Goal: Information Seeking & Learning: Learn about a topic

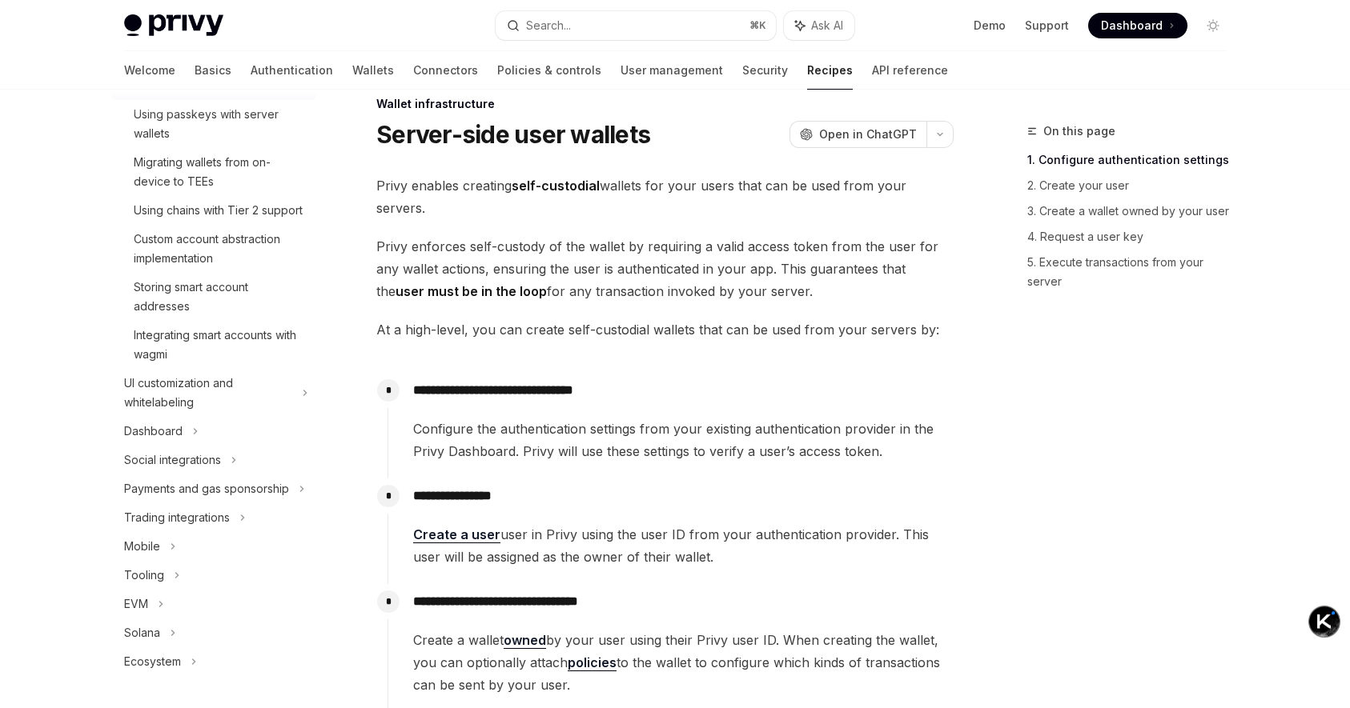
scroll to position [34, 0]
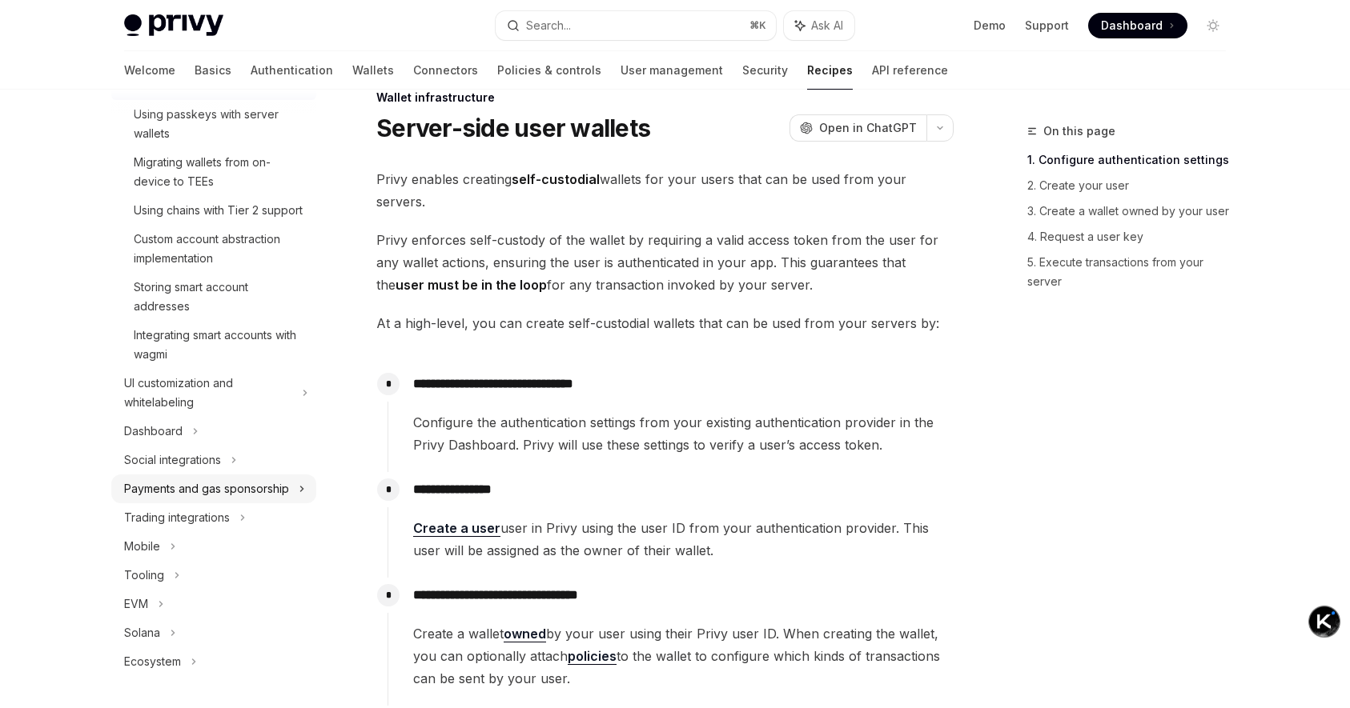
click at [304, 493] on icon at bounding box center [302, 489] width 6 height 19
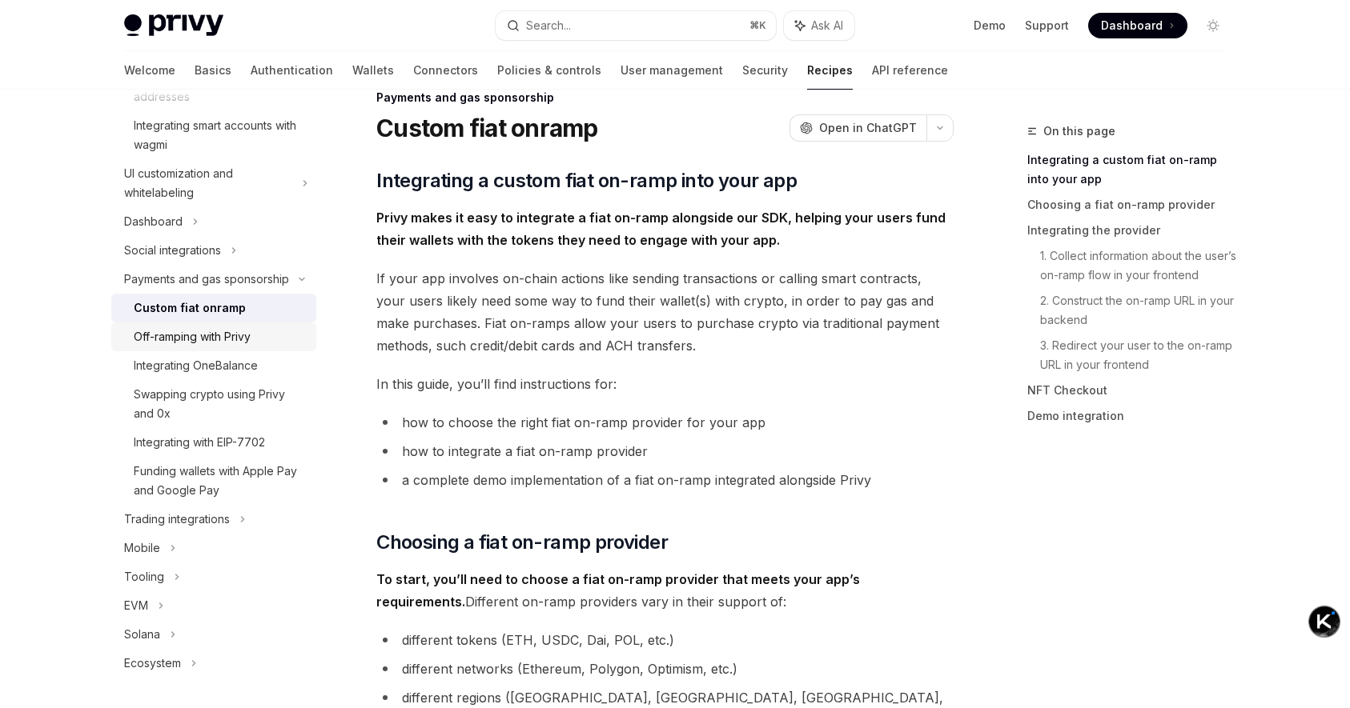
scroll to position [491, 0]
click at [259, 450] on div "Integrating with EIP-7702" at bounding box center [199, 441] width 131 height 19
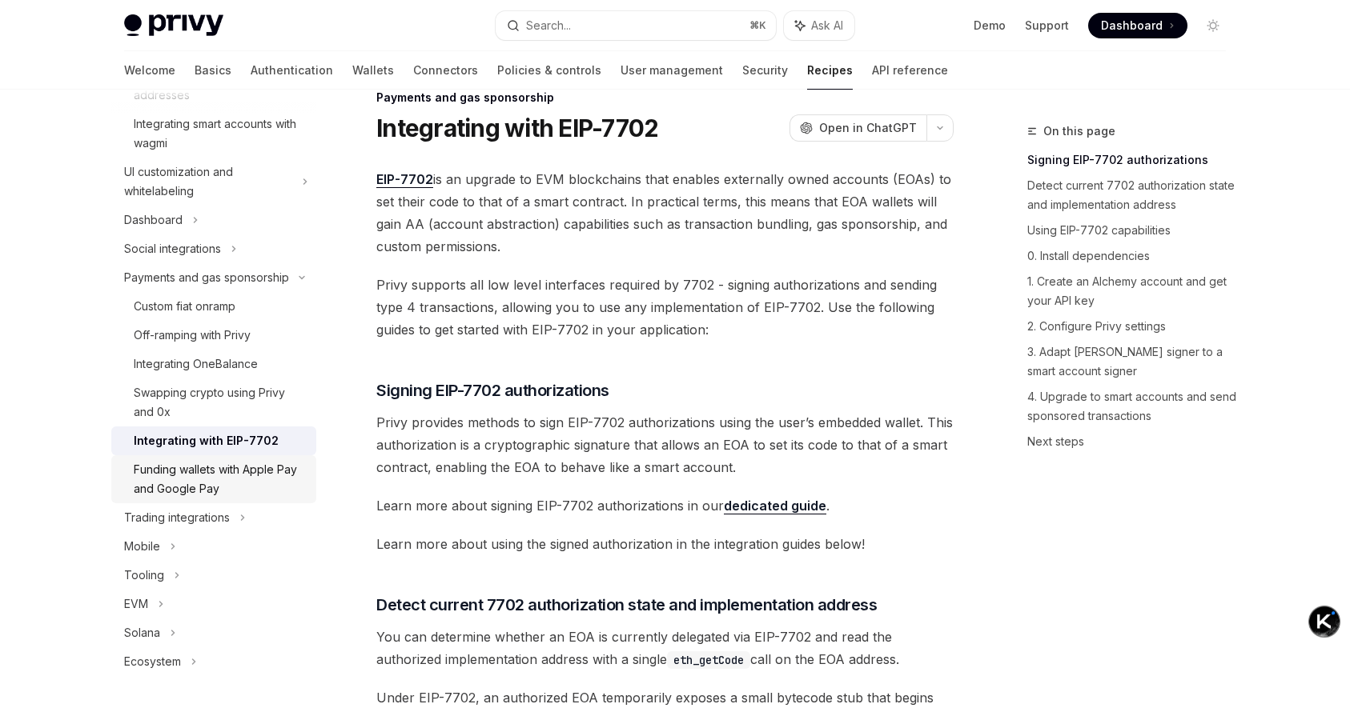
click at [235, 480] on div "Funding wallets with Apple Pay and Google Pay" at bounding box center [220, 479] width 173 height 38
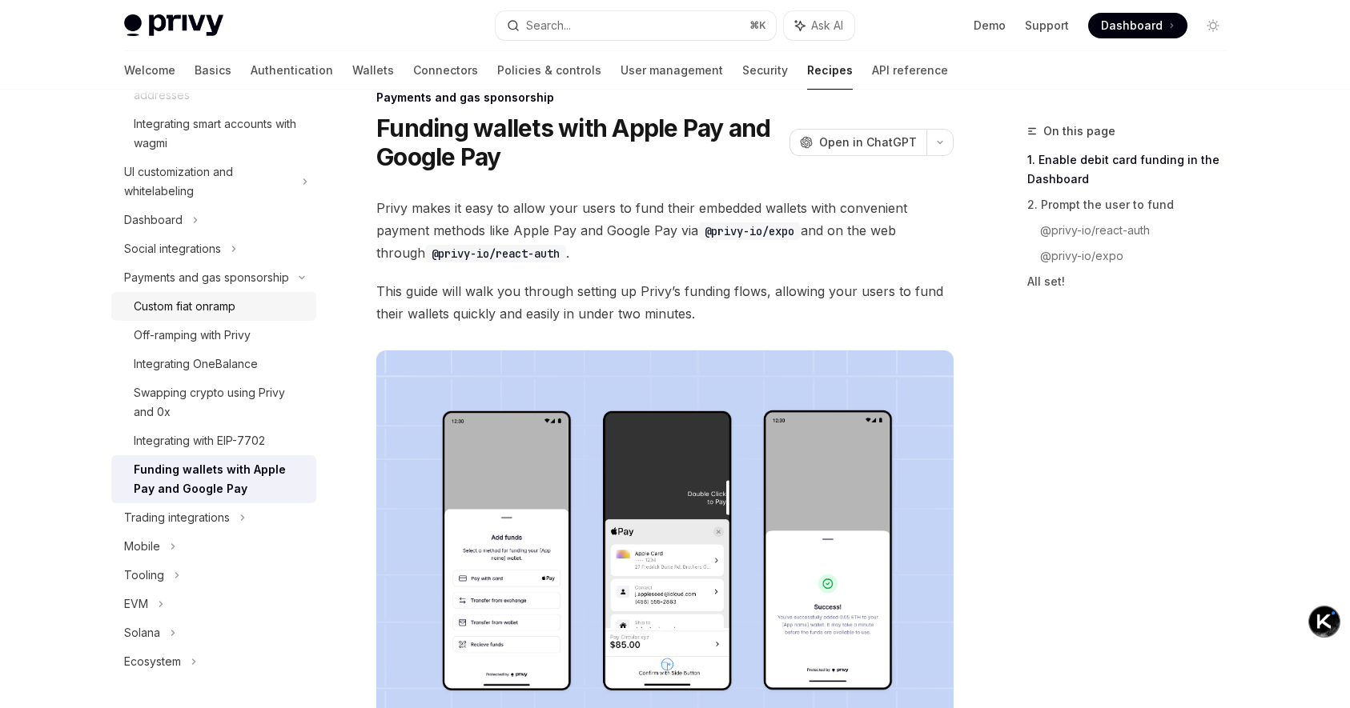
click at [240, 315] on div "Custom fiat onramp" at bounding box center [220, 306] width 173 height 19
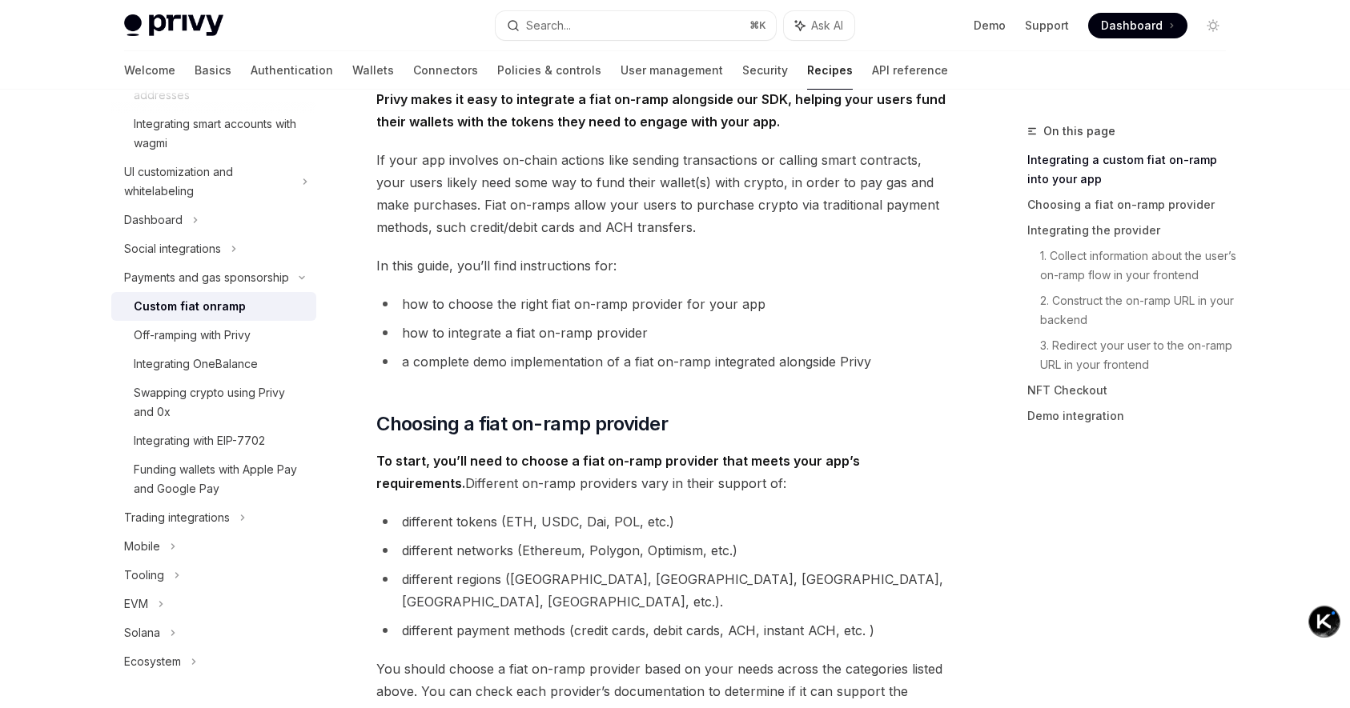
scroll to position [151, 0]
drag, startPoint x: 753, startPoint y: 181, endPoint x: 869, endPoint y: 182, distance: 115.3
click at [869, 182] on span "If your app involves on-chain actions like sending transactions or calling smar…" at bounding box center [664, 195] width 577 height 90
click at [892, 183] on span "If your app involves on-chain actions like sending transactions or calling smar…" at bounding box center [664, 195] width 577 height 90
click at [877, 184] on span "If your app involves on-chain actions like sending transactions or calling smar…" at bounding box center [664, 195] width 577 height 90
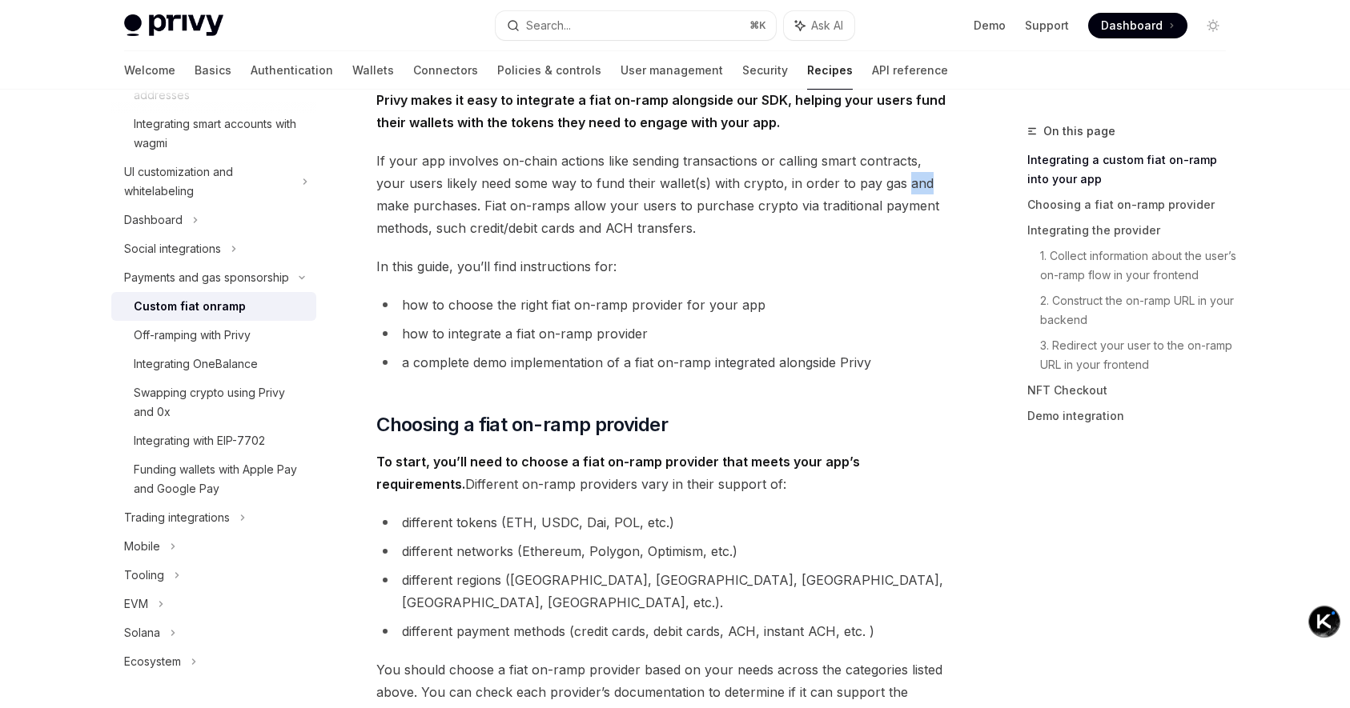
click at [877, 184] on span "If your app involves on-chain actions like sending transactions or calling smar…" at bounding box center [664, 195] width 577 height 90
click at [905, 183] on span "If your app involves on-chain actions like sending transactions or calling smar…" at bounding box center [664, 195] width 577 height 90
click at [909, 192] on span "If your app involves on-chain actions like sending transactions or calling smar…" at bounding box center [664, 195] width 577 height 90
click at [568, 427] on span "Choosing a fiat on-ramp provider" at bounding box center [521, 425] width 291 height 26
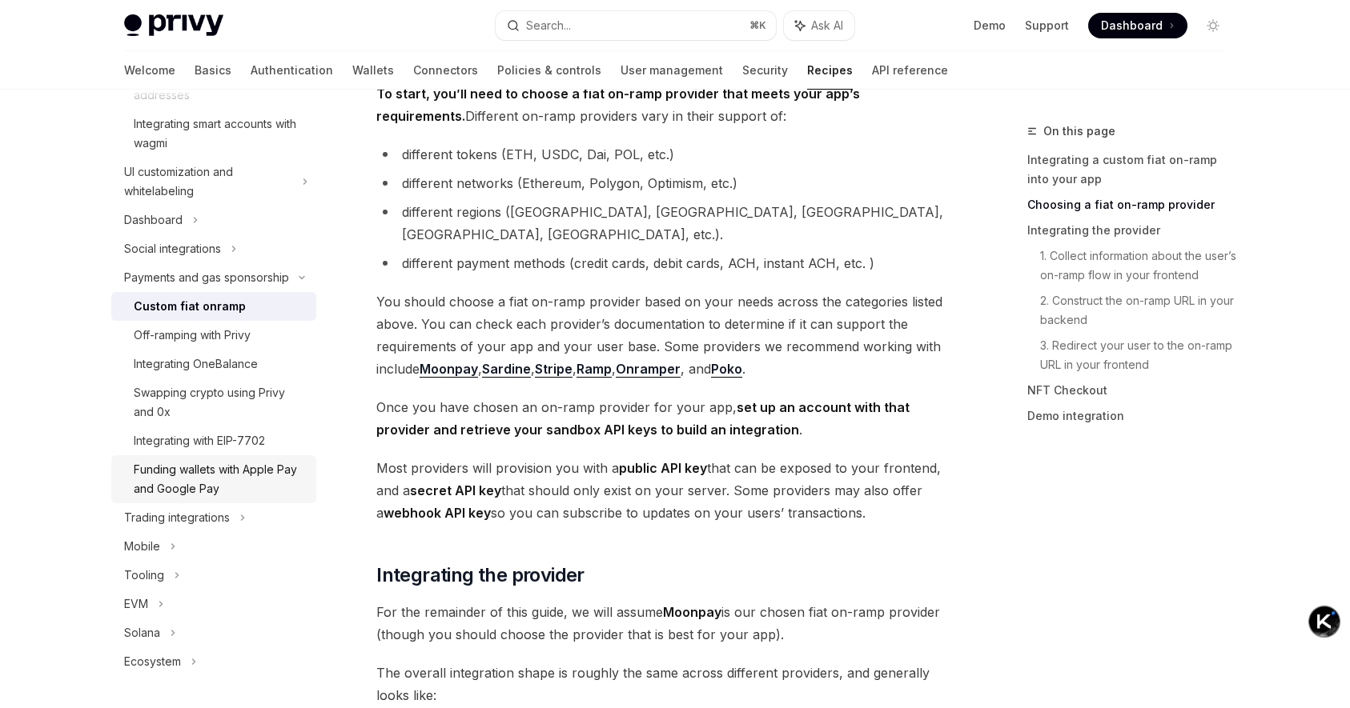
scroll to position [520, 0]
click at [261, 331] on div "Off-ramping with Privy" at bounding box center [220, 335] width 173 height 19
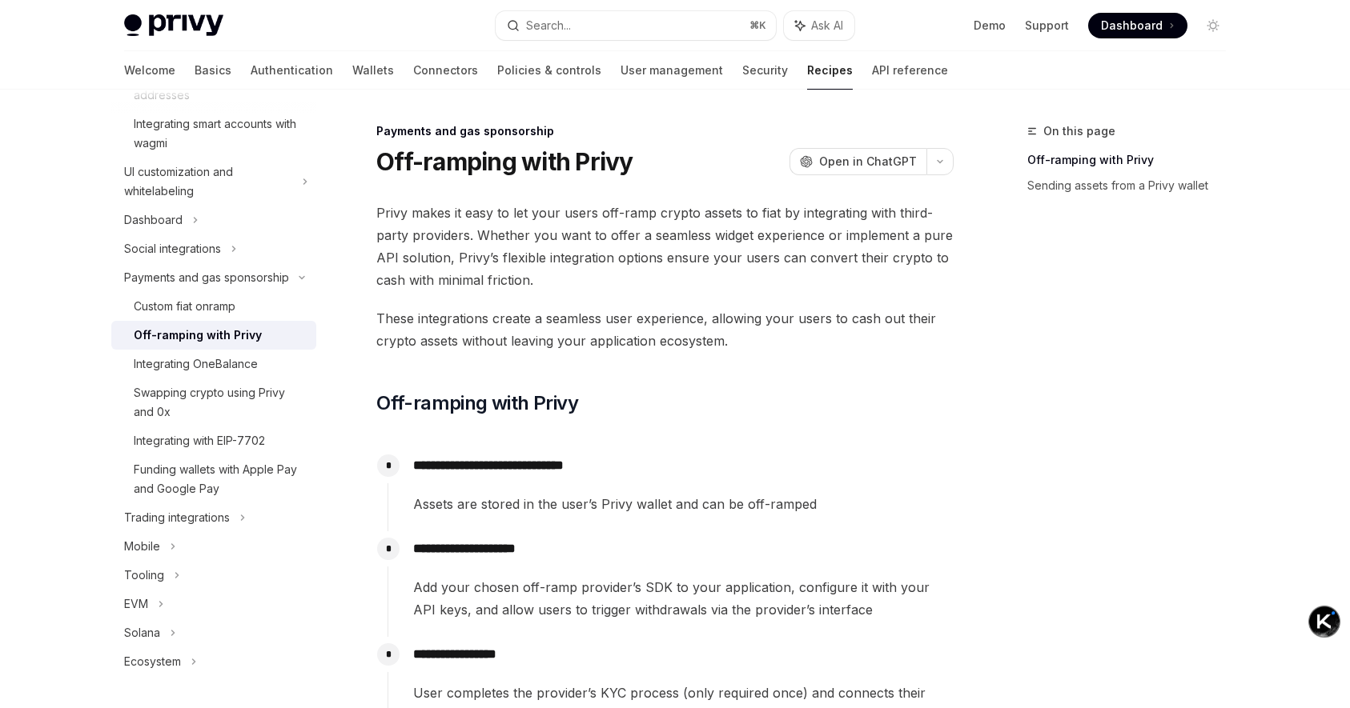
click at [734, 215] on span "Privy makes it easy to let your users off-ramp crypto assets to fiat by integra…" at bounding box center [664, 247] width 577 height 90
click at [785, 228] on span "Privy makes it easy to let your users off-ramp crypto assets to fiat by integra…" at bounding box center [664, 247] width 577 height 90
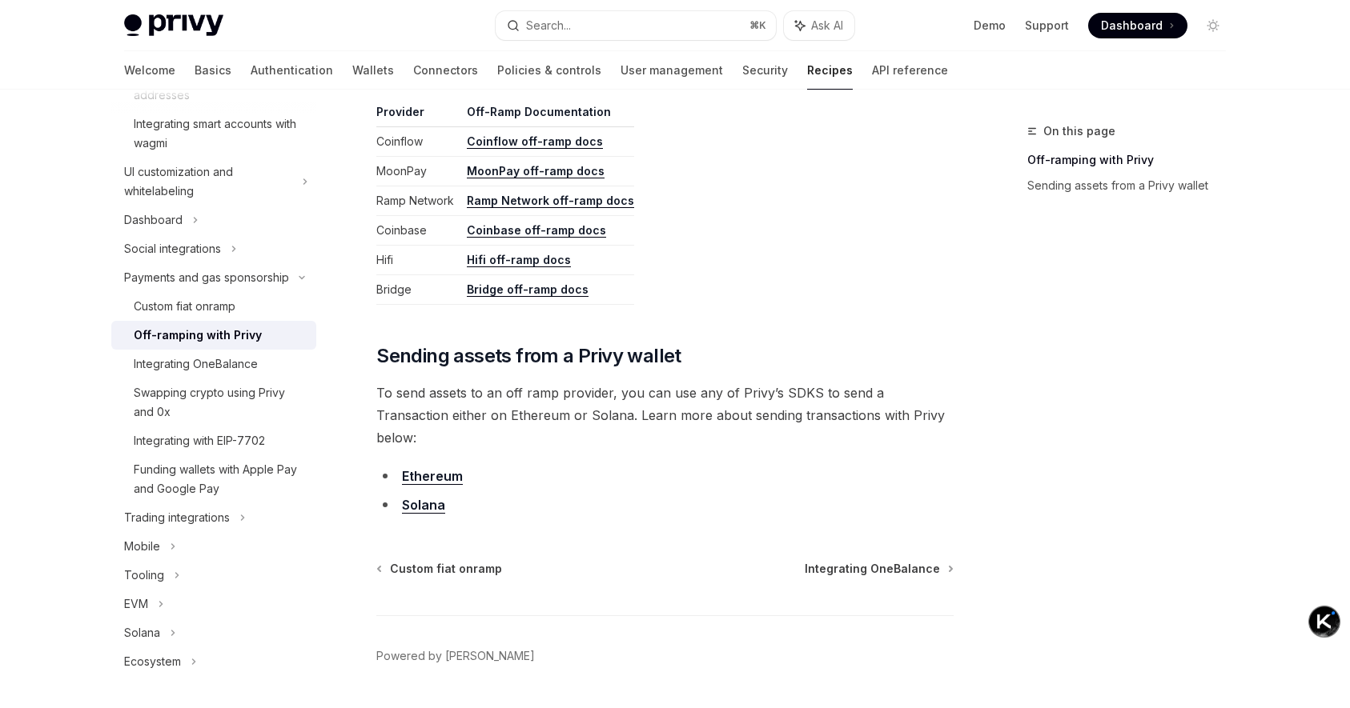
scroll to position [825, 0]
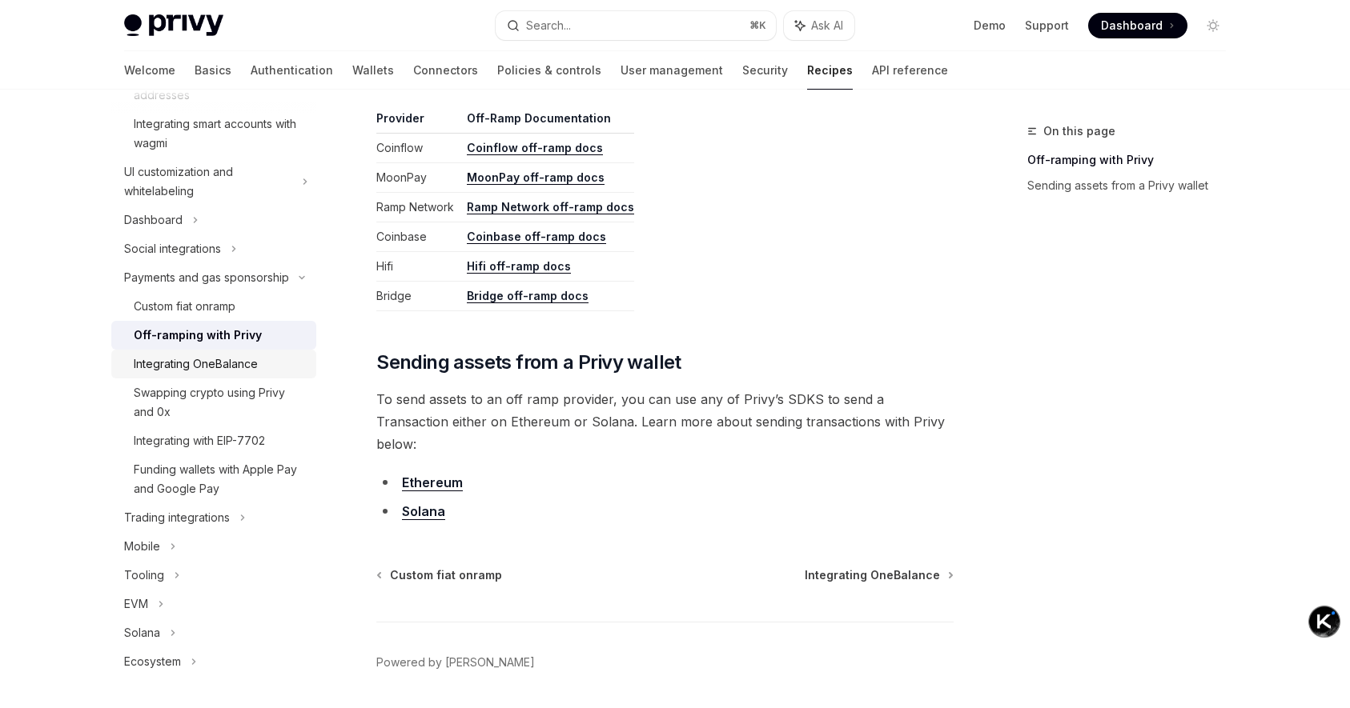
click at [225, 367] on div "Integrating OneBalance" at bounding box center [196, 364] width 124 height 19
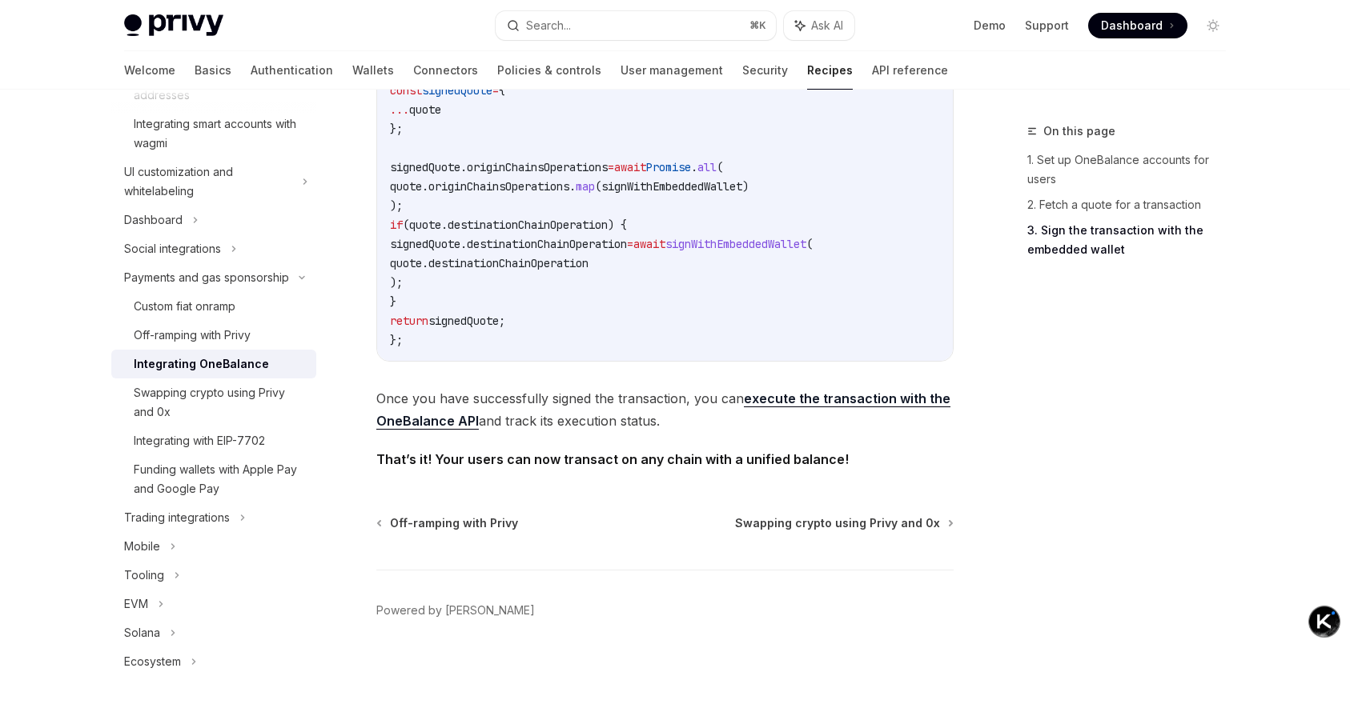
scroll to position [1567, 0]
click at [223, 313] on div "Custom fiat onramp" at bounding box center [185, 306] width 102 height 19
type textarea "*"
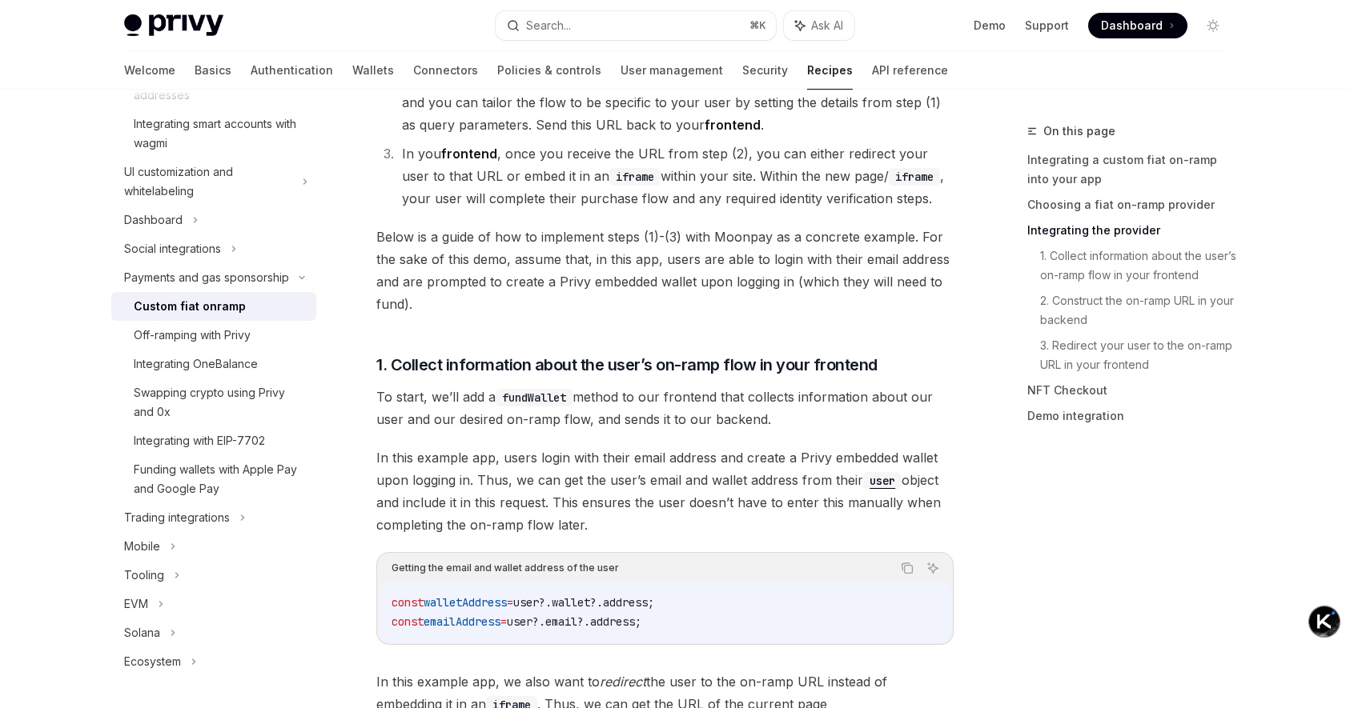
scroll to position [1273, 0]
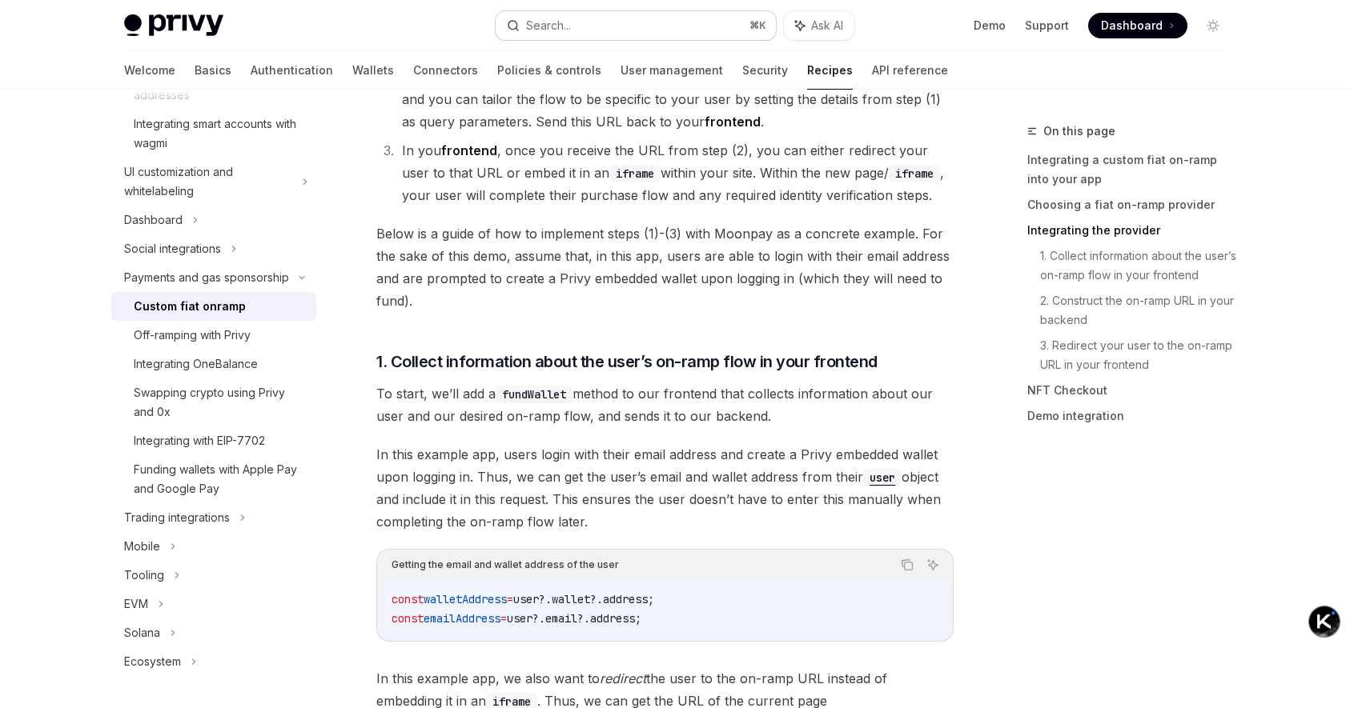
click at [610, 20] on button "Search... ⌘ K" at bounding box center [636, 25] width 280 height 29
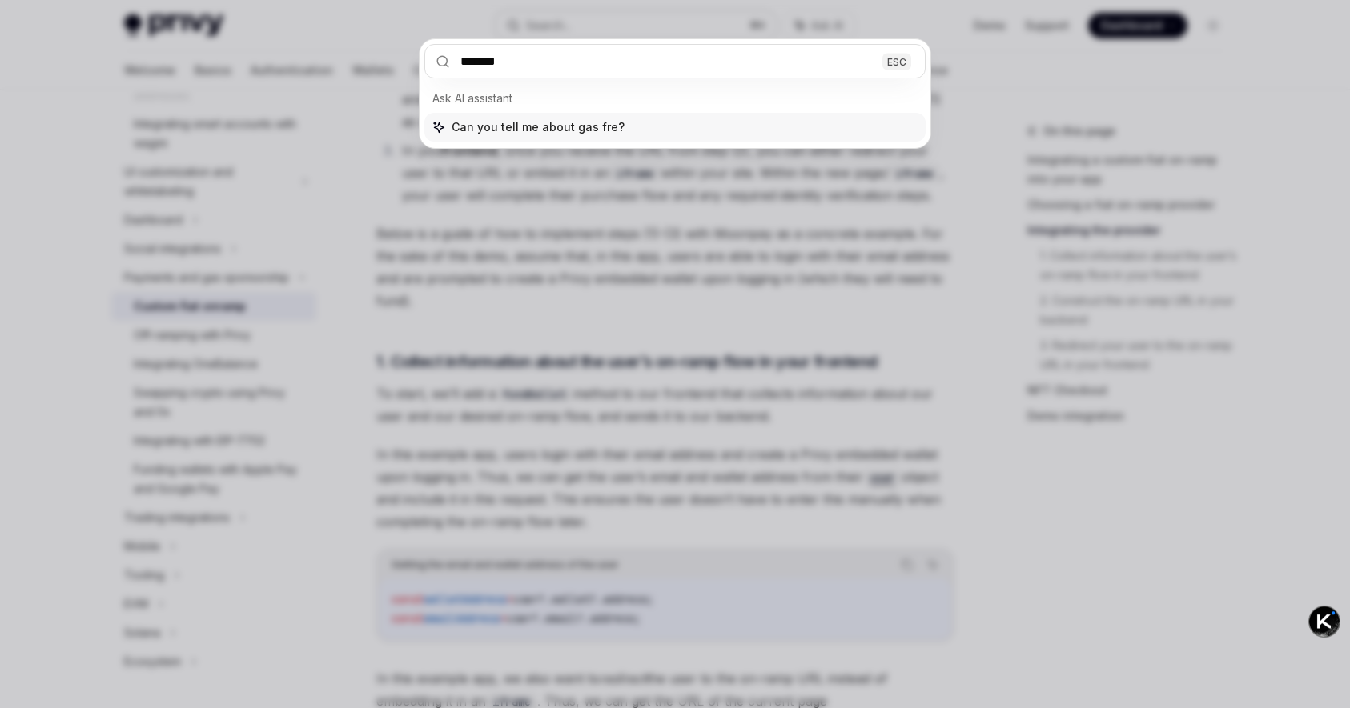
type input "********"
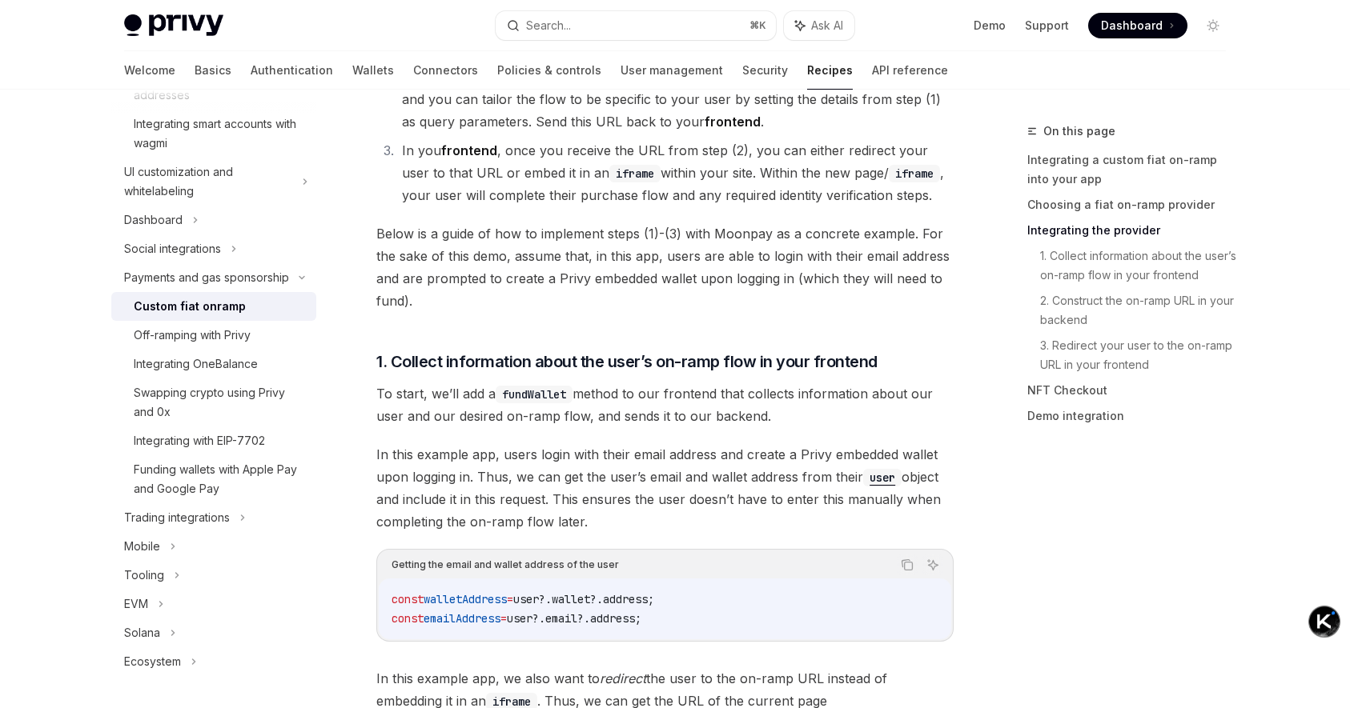
type textarea "*"
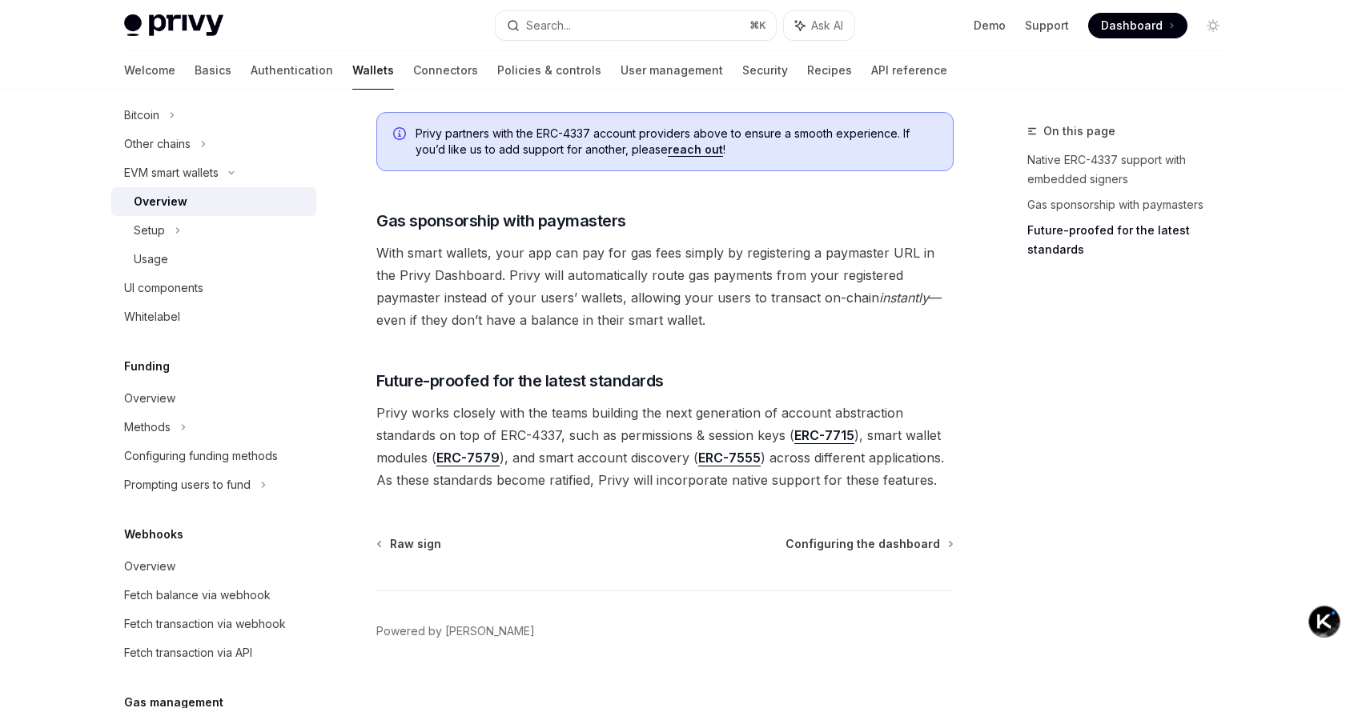
scroll to position [1206, 0]
click at [462, 243] on span "With smart wallets, your app can pay for gas fees simply by registering a payma…" at bounding box center [664, 288] width 577 height 90
click at [555, 257] on span "With smart wallets, your app can pay for gas fees simply by registering a payma…" at bounding box center [664, 288] width 577 height 90
click at [678, 243] on span "With smart wallets, your app can pay for gas fees simply by registering a payma…" at bounding box center [664, 288] width 577 height 90
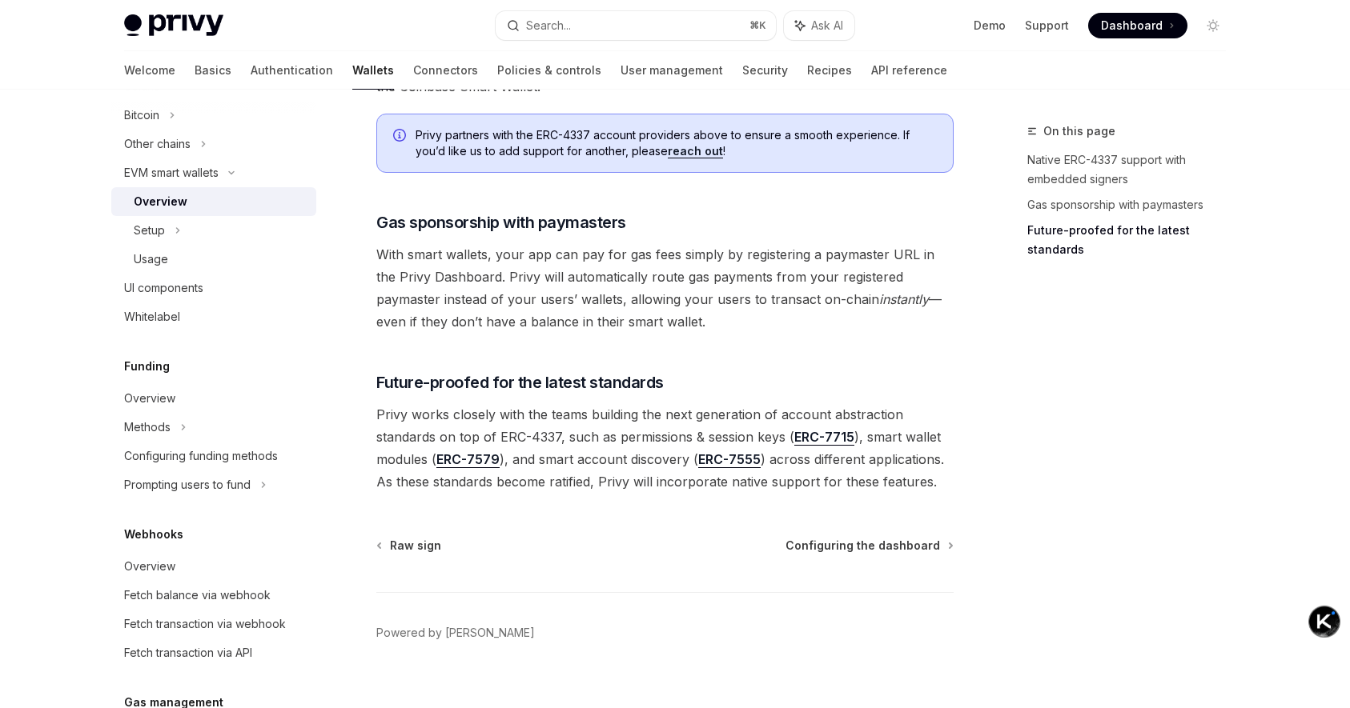
click at [704, 243] on span "With smart wallets, your app can pay for gas fees simply by registering a payma…" at bounding box center [664, 288] width 577 height 90
click at [800, 249] on span "With smart wallets, your app can pay for gas fees simply by registering a payma…" at bounding box center [664, 288] width 577 height 90
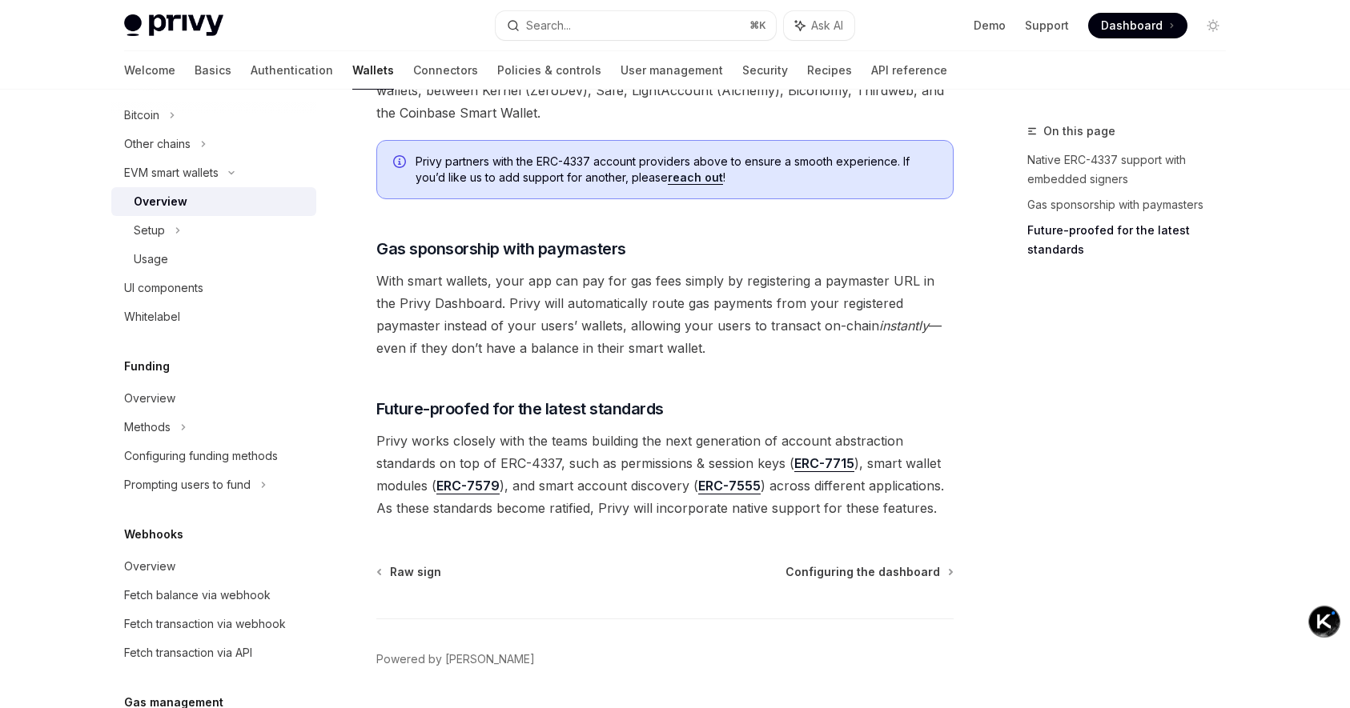
scroll to position [1179, 0]
click at [574, 284] on span "With smart wallets, your app can pay for gas fees simply by registering a payma…" at bounding box center [664, 316] width 577 height 90
click at [704, 289] on span "With smart wallets, your app can pay for gas fees simply by registering a payma…" at bounding box center [664, 316] width 577 height 90
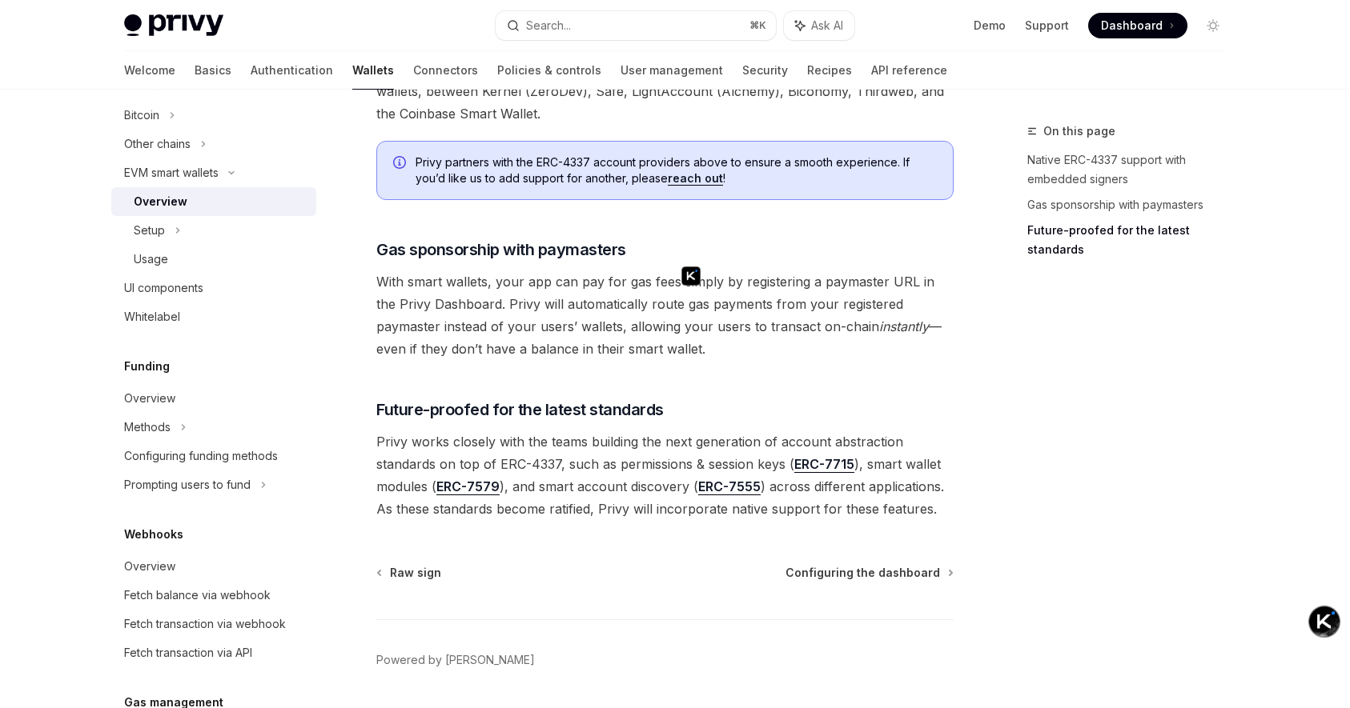
click at [844, 297] on span "With smart wallets, your app can pay for gas fees simply by registering a payma…" at bounding box center [664, 316] width 577 height 90
click at [857, 334] on span "With smart wallets, your app can pay for gas fees simply by registering a payma…" at bounding box center [664, 316] width 577 height 90
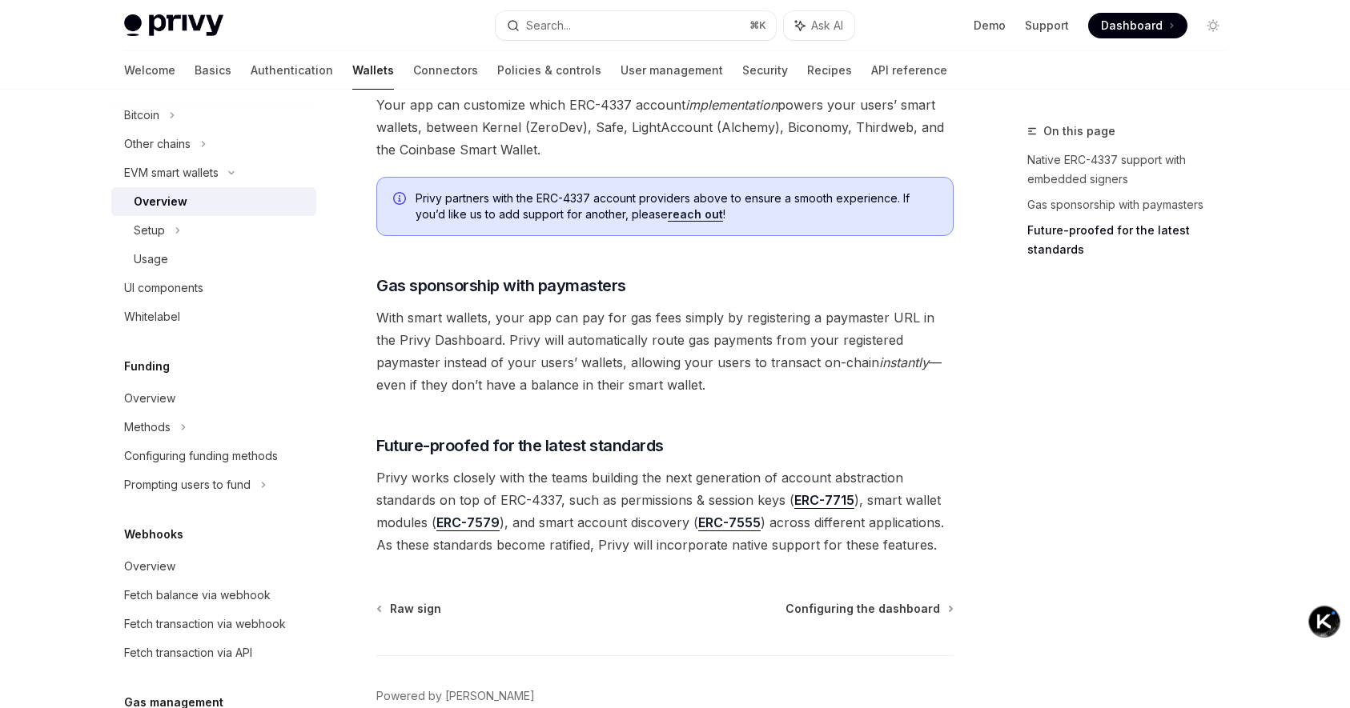
scroll to position [1137, 0]
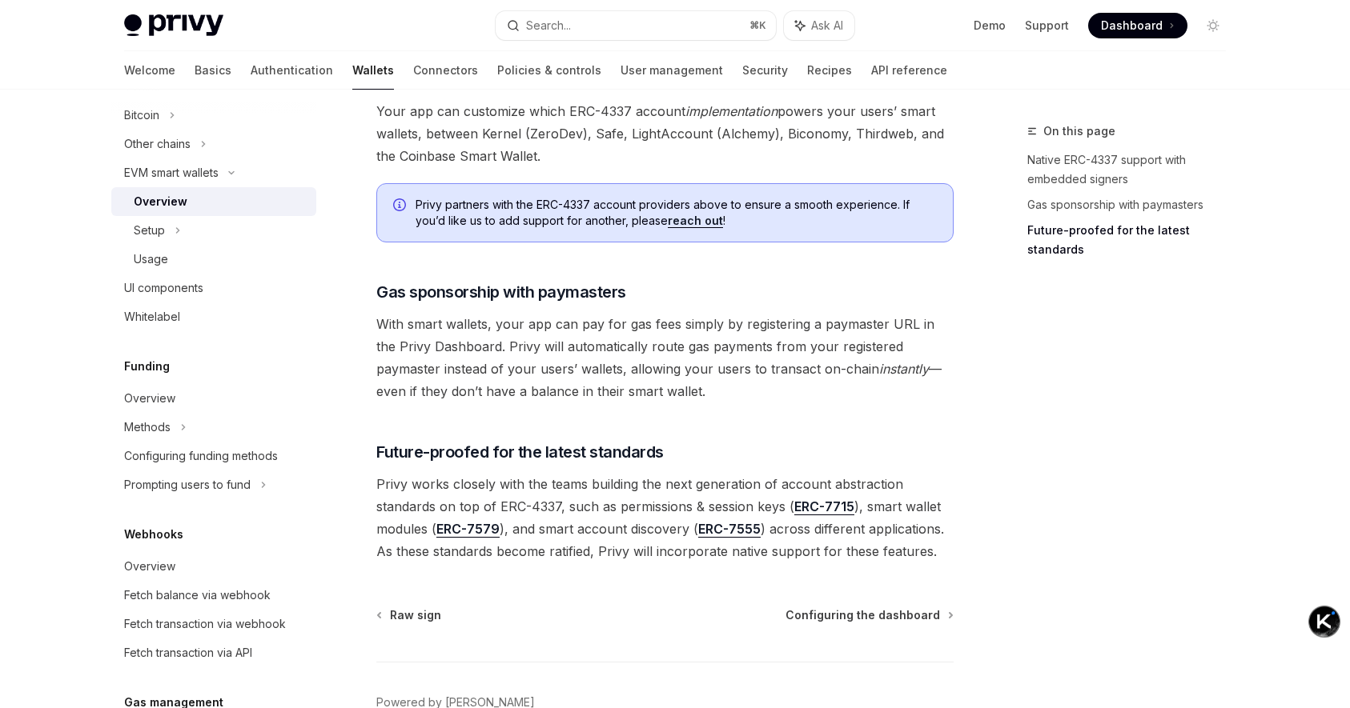
click at [728, 351] on span "With smart wallets, your app can pay for gas fees simply by registering a payma…" at bounding box center [664, 358] width 577 height 90
click at [841, 360] on span "With smart wallets, your app can pay for gas fees simply by registering a payma…" at bounding box center [664, 358] width 577 height 90
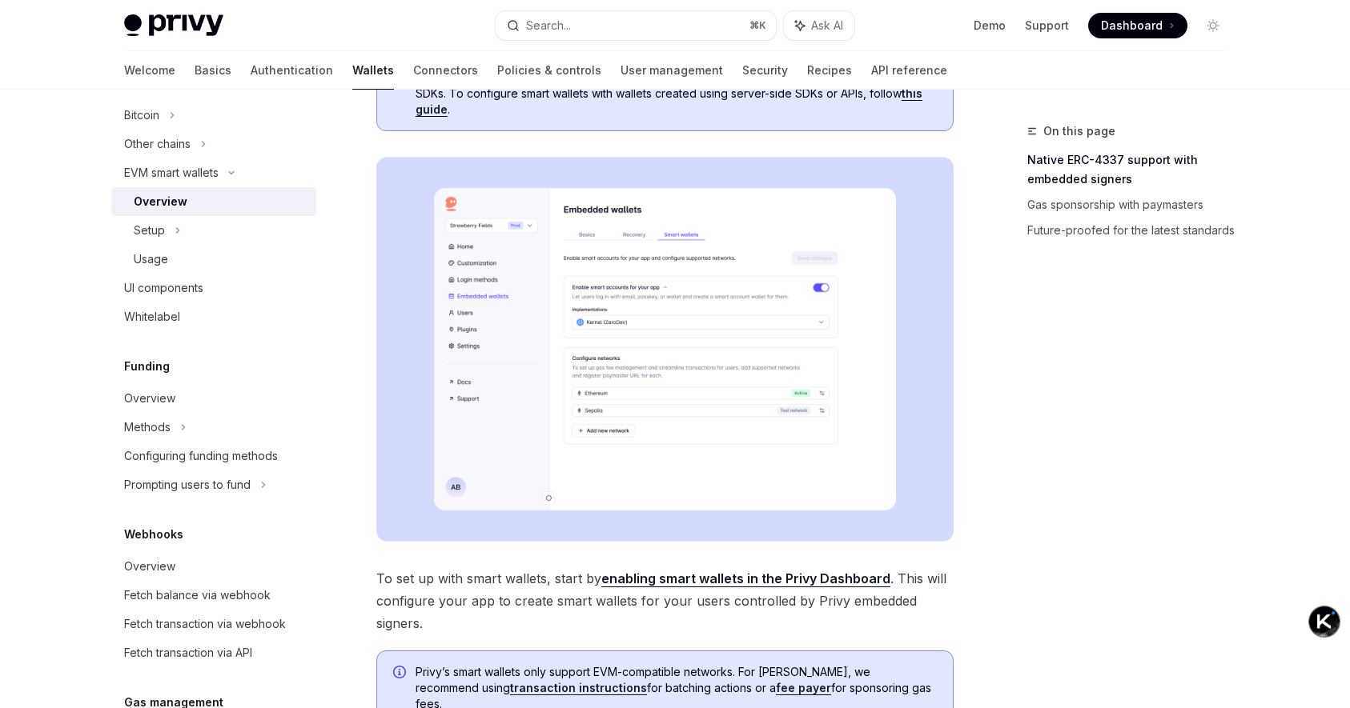
scroll to position [0, 0]
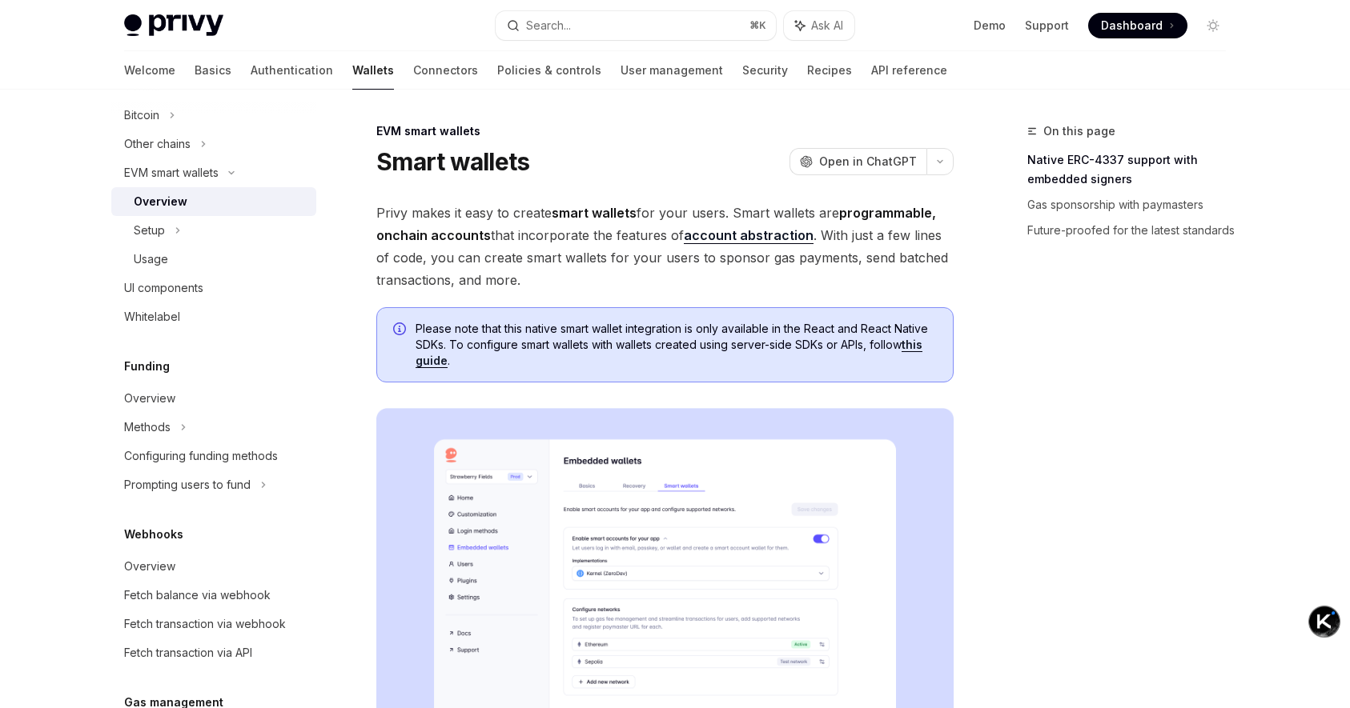
click at [881, 215] on strong "programmable, onchain accounts" at bounding box center [656, 224] width 560 height 38
click at [444, 238] on strong "programmable, onchain accounts" at bounding box center [656, 224] width 560 height 38
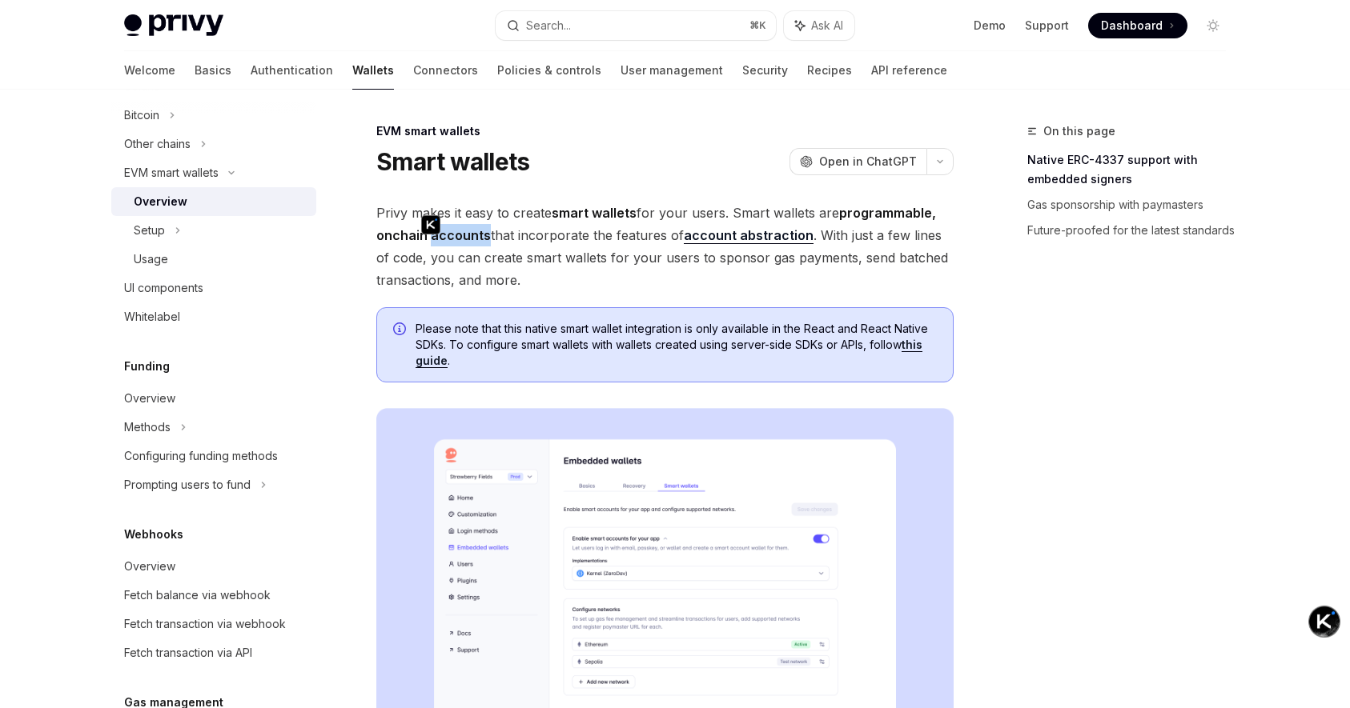
click at [535, 270] on span "Privy makes it easy to create smart wallets for your users. Smart wallets are p…" at bounding box center [664, 247] width 577 height 90
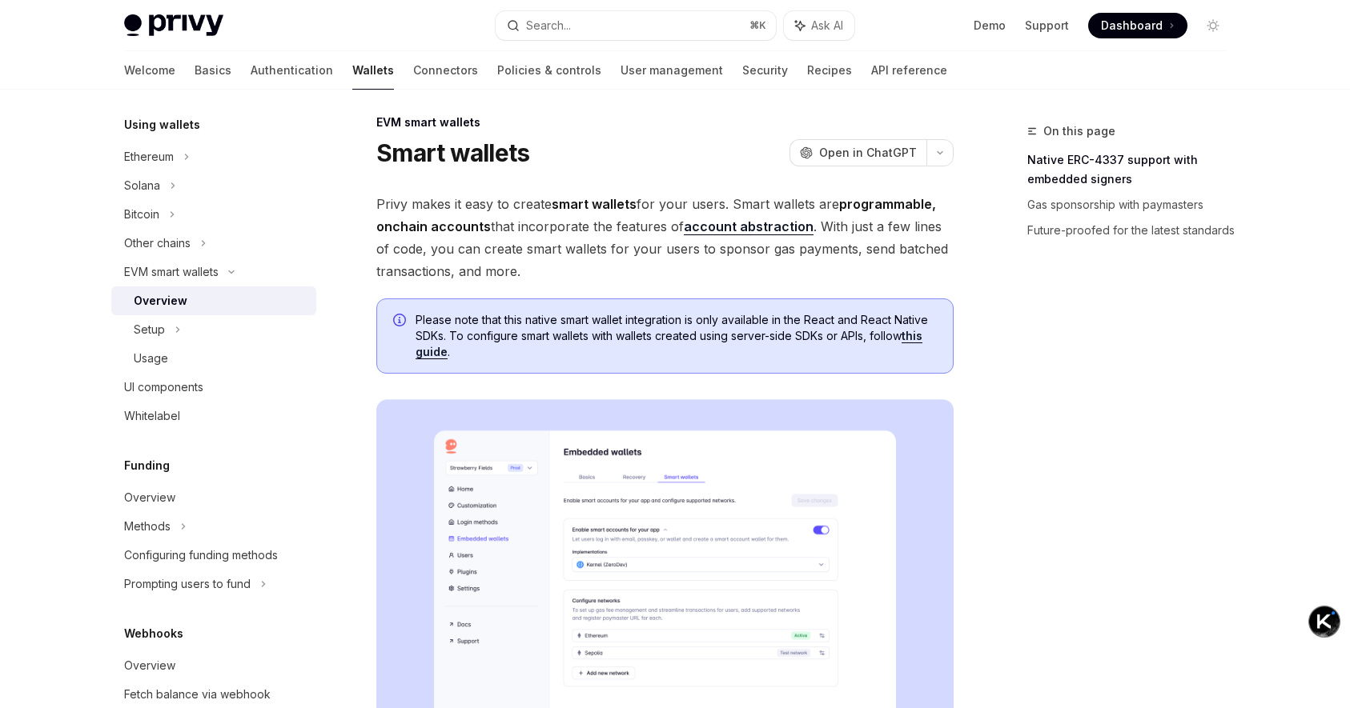
scroll to position [383, 0]
